Goal: Task Accomplishment & Management: Manage account settings

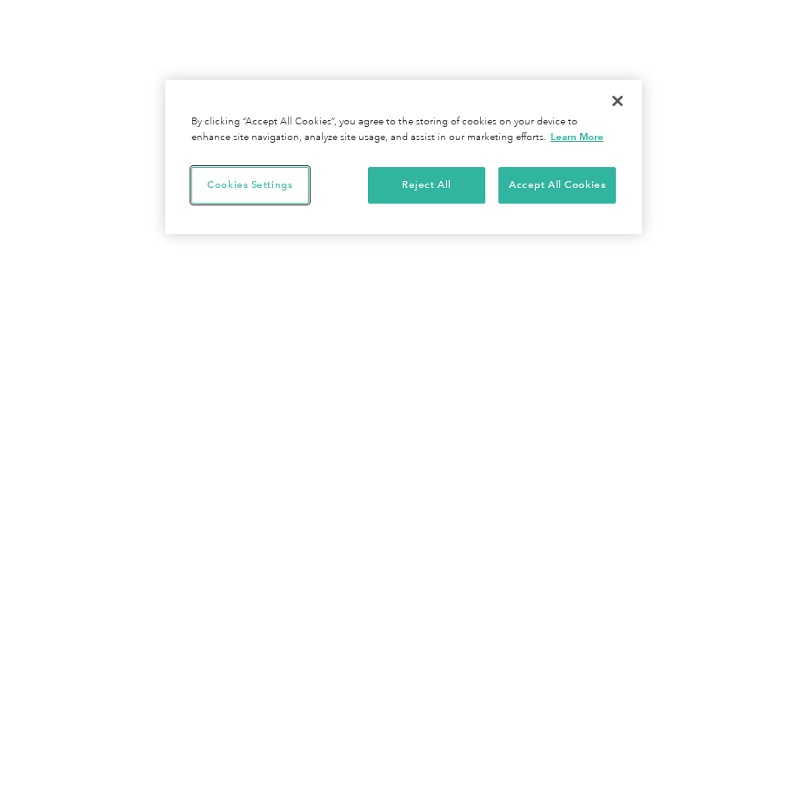
click at [231, 167] on button "Cookies Settings" at bounding box center [249, 185] width 117 height 37
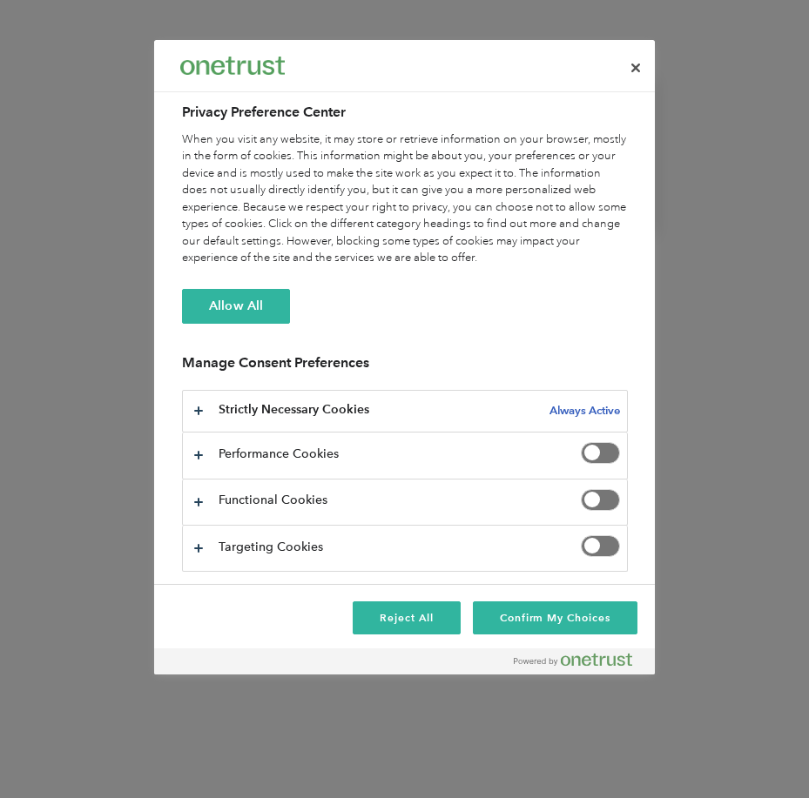
click at [581, 500] on span "Privacy Preference Center" at bounding box center [600, 500] width 39 height 22
click at [515, 624] on button "Confirm My Choices" at bounding box center [555, 617] width 164 height 33
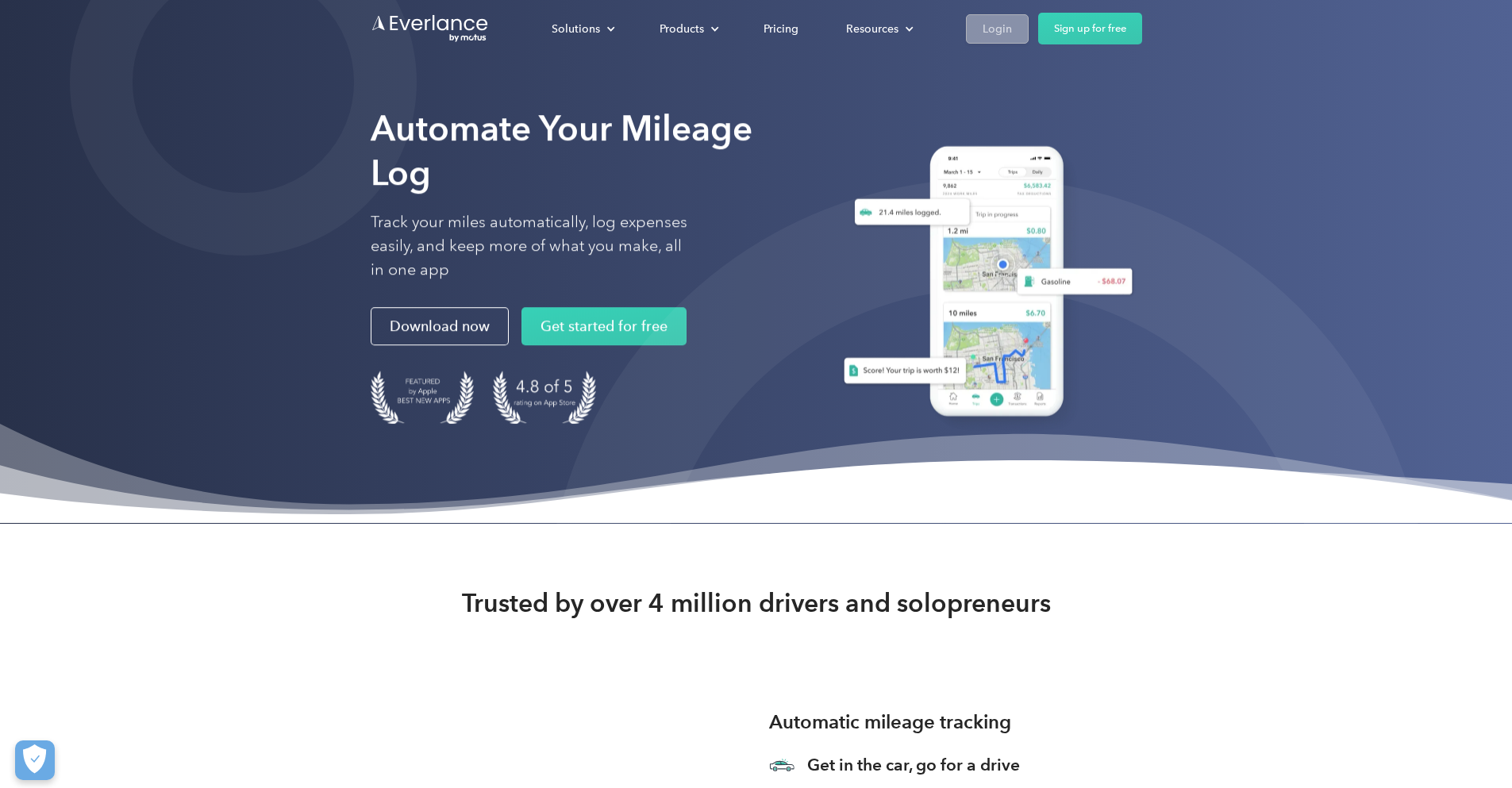
click at [725, 26] on div "Login" at bounding box center [997, 29] width 29 height 20
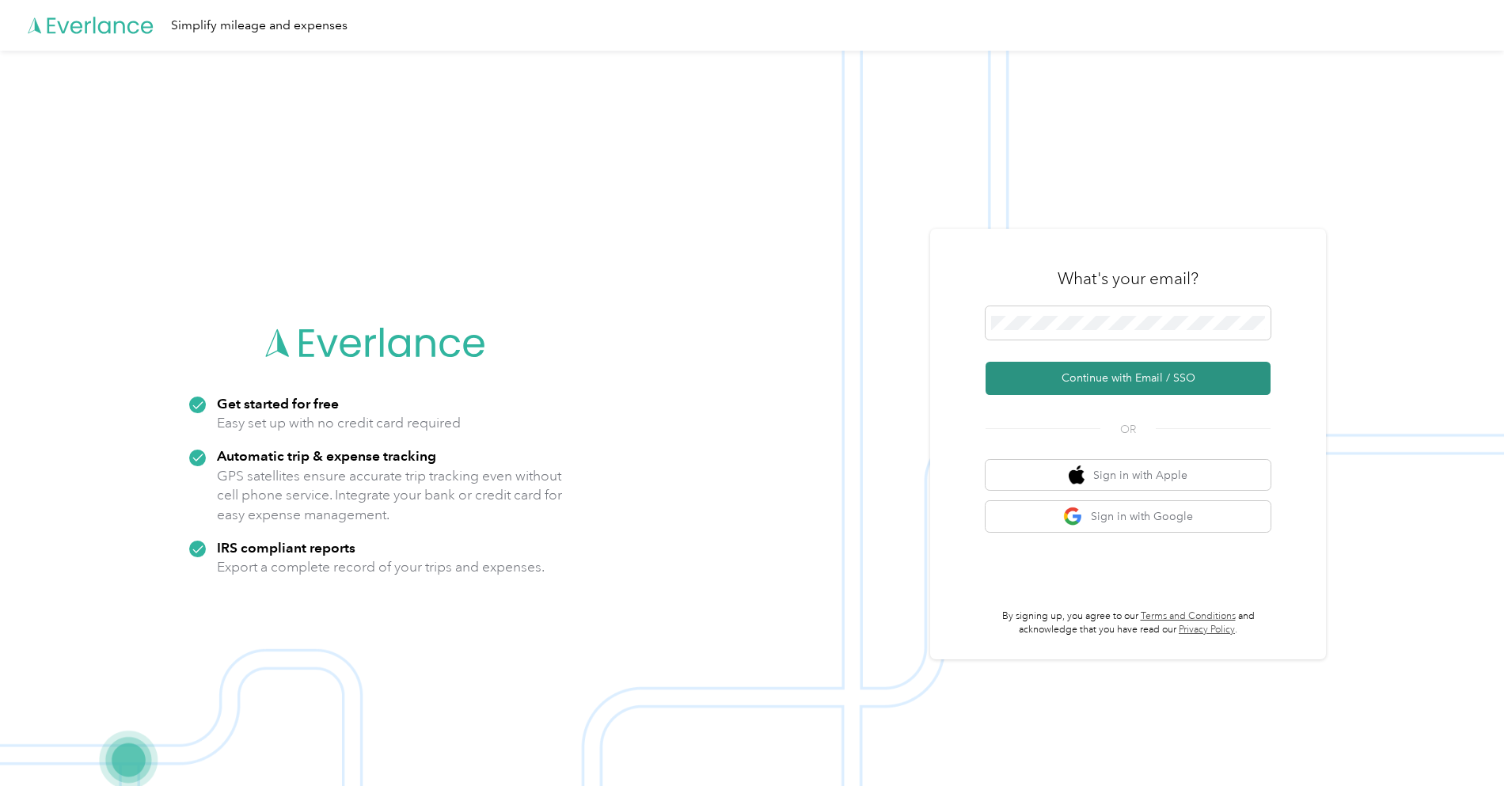
click at [1141, 382] on button "Continue with Email / SSO" at bounding box center [1128, 378] width 285 height 34
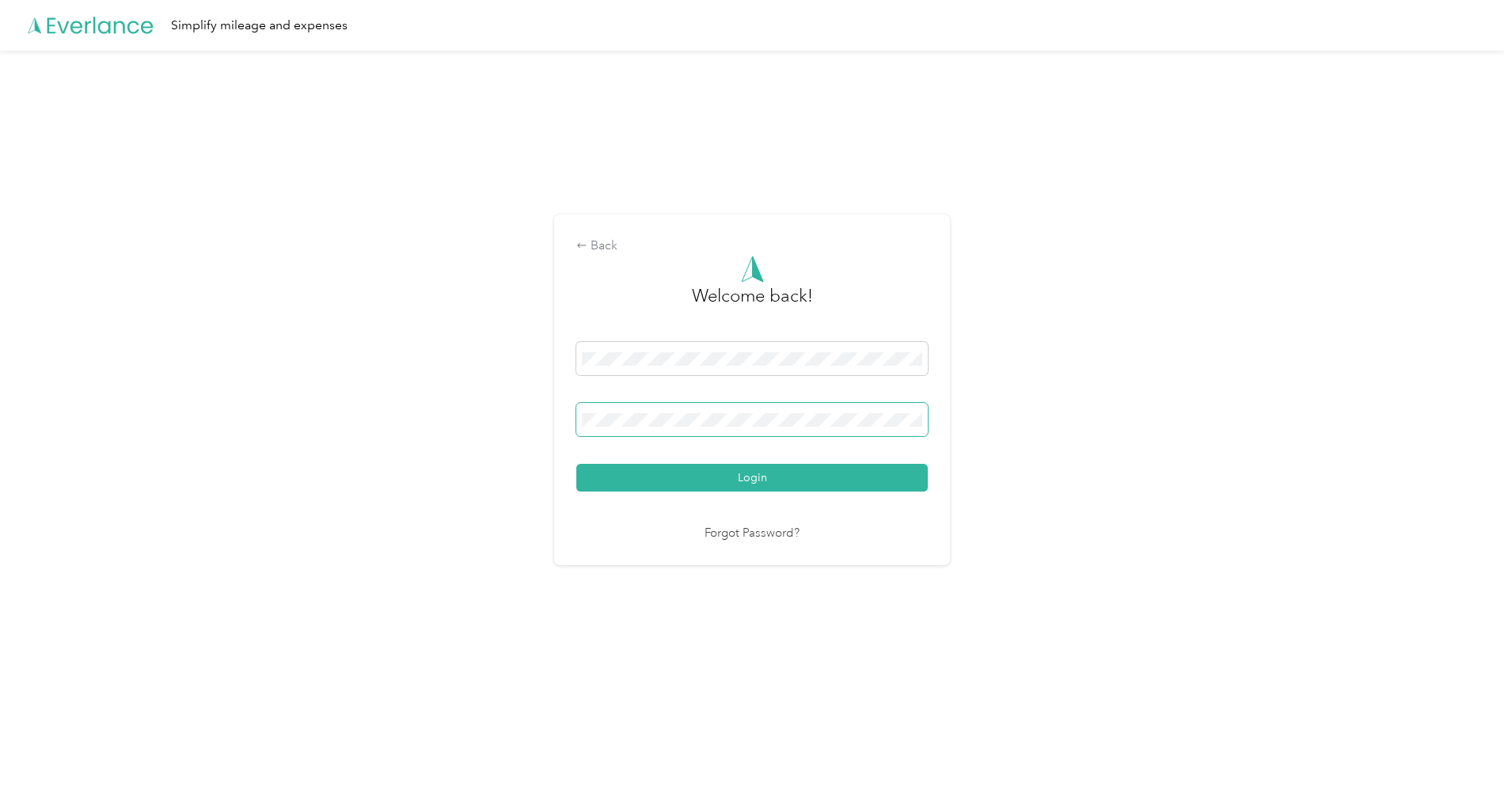
click at [741, 430] on span at bounding box center [752, 419] width 351 height 34
click at [760, 466] on button "Login" at bounding box center [752, 478] width 351 height 27
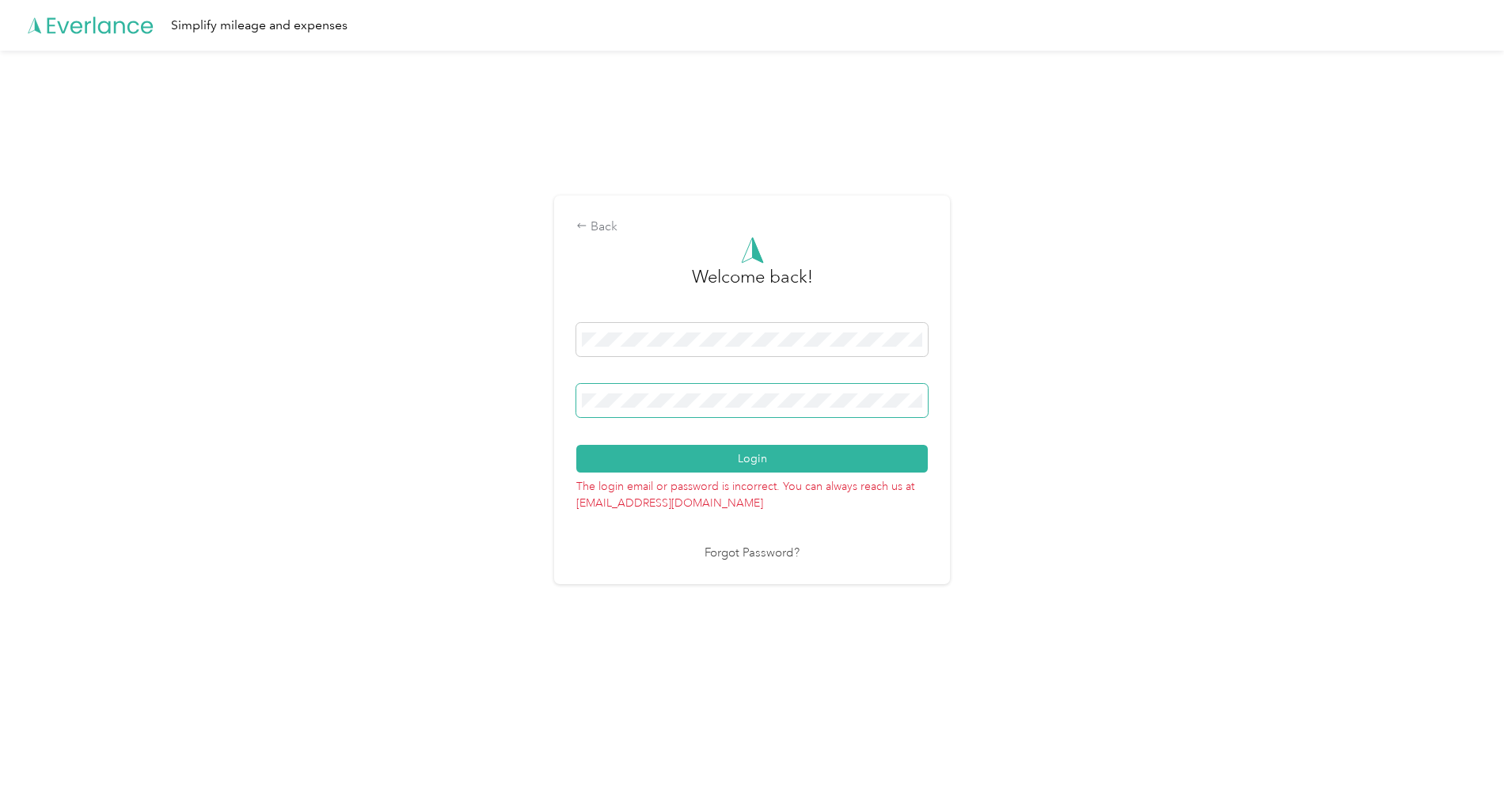
click at [540, 387] on div "Back Welcome back! Login The login email or password is incorrect. You can alwa…" at bounding box center [752, 397] width 1505 height 692
click at [754, 461] on button "Login" at bounding box center [752, 458] width 351 height 27
click at [515, 396] on div "Back Welcome back! Login The login email or password is incorrect. You can alwa…" at bounding box center [752, 397] width 1505 height 692
click at [762, 465] on button "Login" at bounding box center [752, 458] width 351 height 27
